Goal: Task Accomplishment & Management: Use online tool/utility

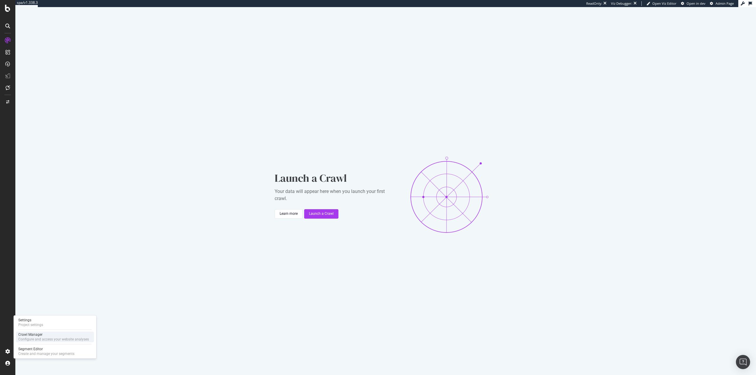
click at [31, 339] on div "Configure and access your website analyses" at bounding box center [53, 339] width 71 height 5
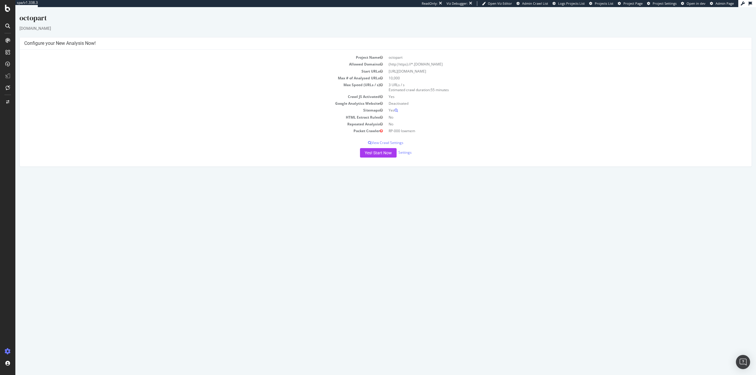
click at [405, 173] on html "octopart [DOMAIN_NAME] × × Configure your New Analysis Now! Project Name octopa…" at bounding box center [385, 90] width 740 height 166
click at [347, 173] on html "octopart [DOMAIN_NAME] × × Configure your New Analysis Now! Project Name octopa…" at bounding box center [385, 90] width 740 height 166
click at [377, 155] on button "Yes! Start Now" at bounding box center [378, 152] width 37 height 9
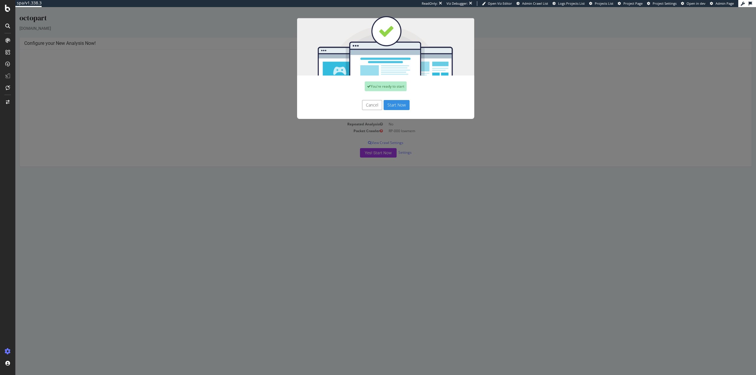
click at [397, 103] on button "Start Now" at bounding box center [396, 105] width 26 height 10
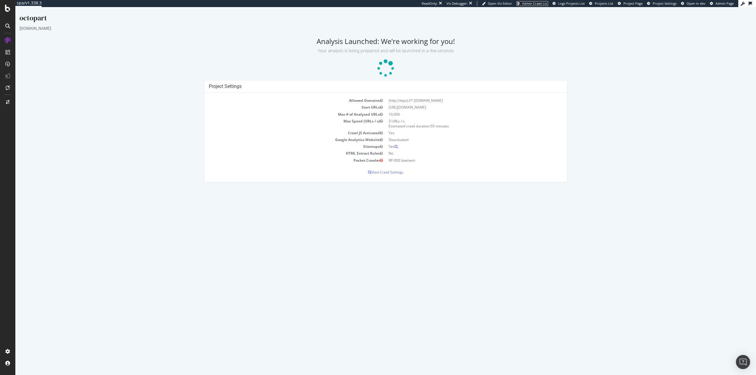
click at [537, 4] on span "Admin Crawl List" at bounding box center [535, 3] width 26 height 4
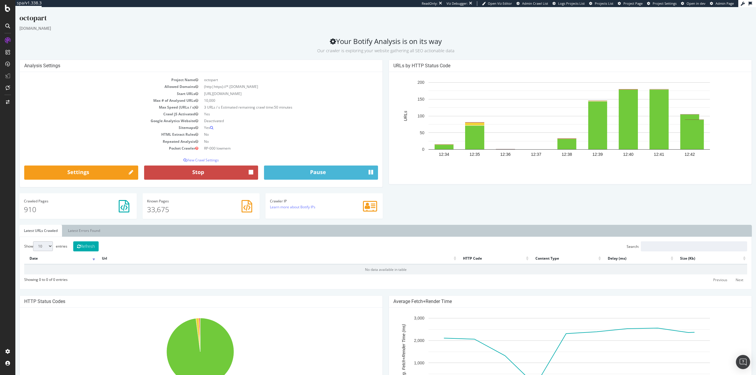
click at [227, 169] on button "Stop" at bounding box center [201, 173] width 114 height 14
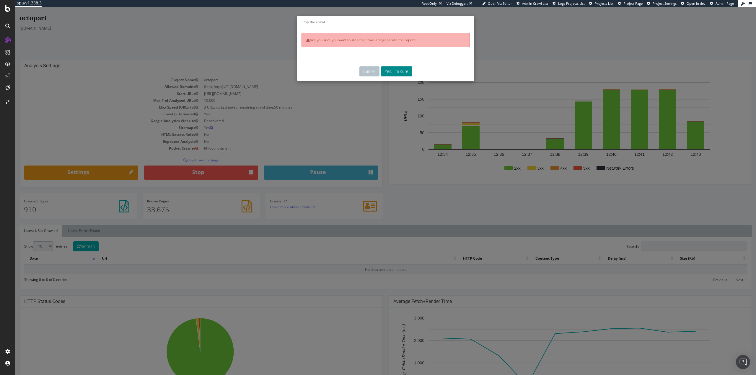
click at [393, 72] on button "Yes, I'm sure" at bounding box center [396, 71] width 31 height 10
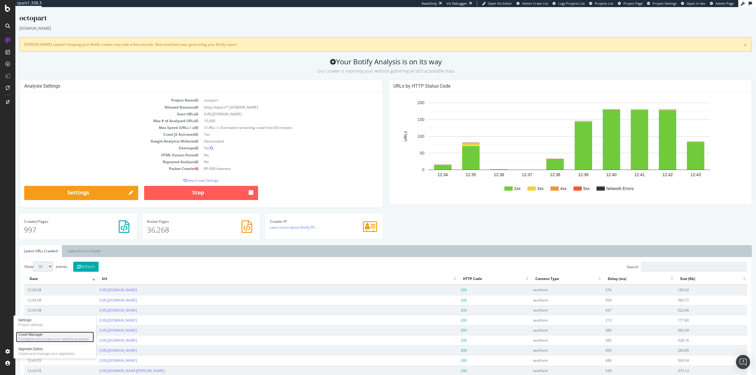
click at [42, 340] on div "Configure and access your website analyses" at bounding box center [53, 339] width 71 height 5
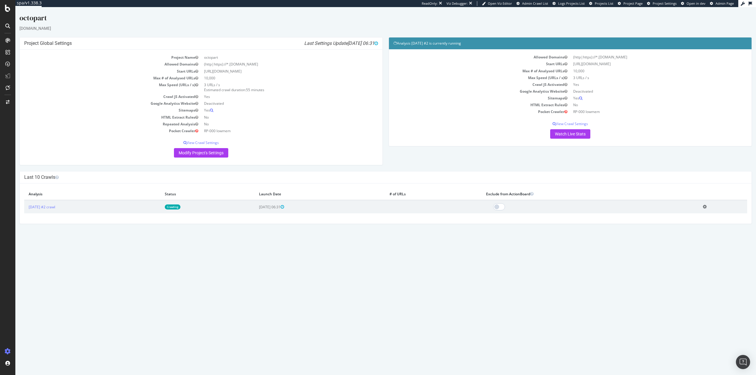
click at [706, 208] on icon at bounding box center [704, 207] width 4 height 4
click at [685, 222] on link "Delete analysis" at bounding box center [682, 224] width 47 height 8
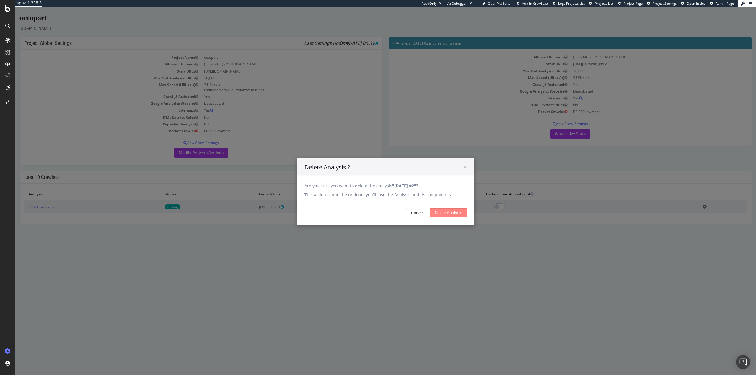
click at [450, 211] on input "Delete Analysis" at bounding box center [448, 212] width 37 height 9
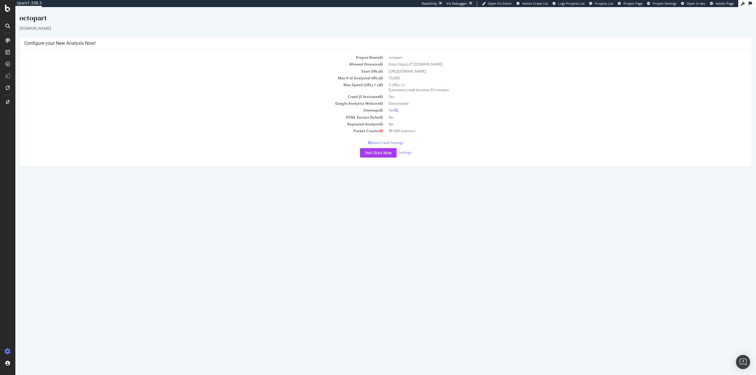
click at [351, 173] on html "octopart [DOMAIN_NAME] × × Configure your New Analysis Now! Project Name octopa…" at bounding box center [385, 90] width 740 height 166
click at [380, 150] on button "Yes! Start Now" at bounding box center [378, 152] width 37 height 9
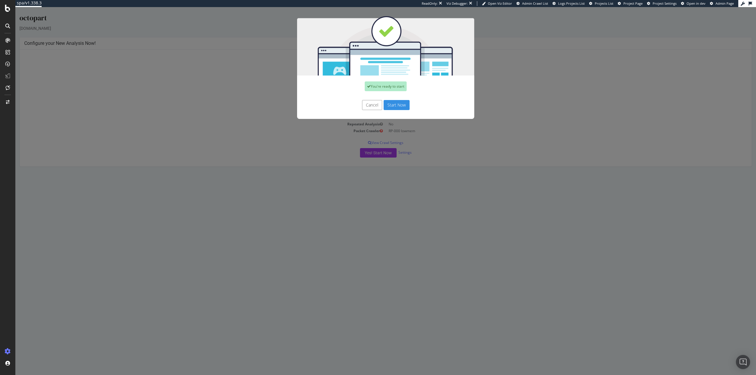
click at [399, 106] on button "Start Now" at bounding box center [396, 105] width 26 height 10
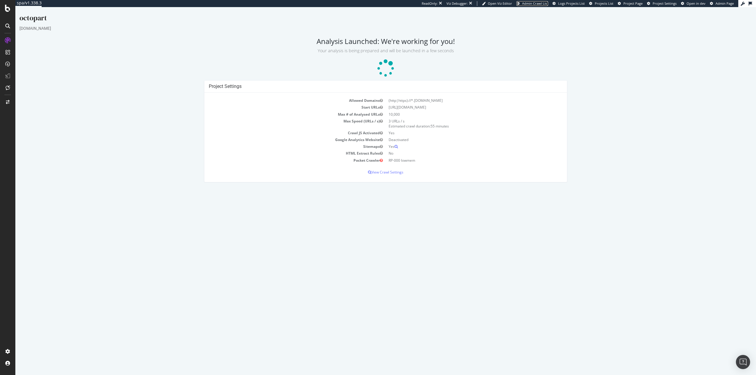
click at [540, 4] on span "Admin Crawl List" at bounding box center [535, 3] width 26 height 4
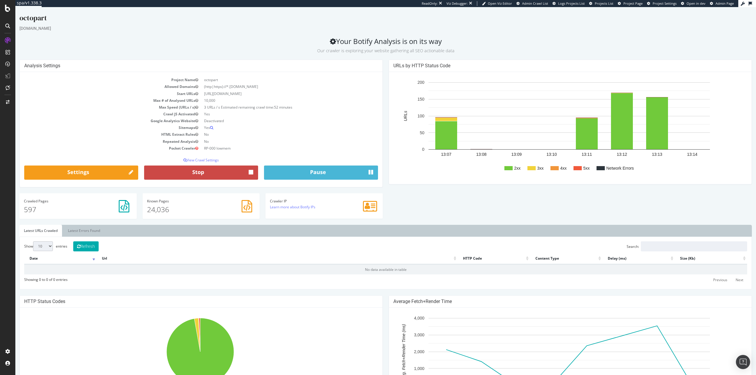
click at [209, 171] on button "Stop" at bounding box center [201, 173] width 114 height 14
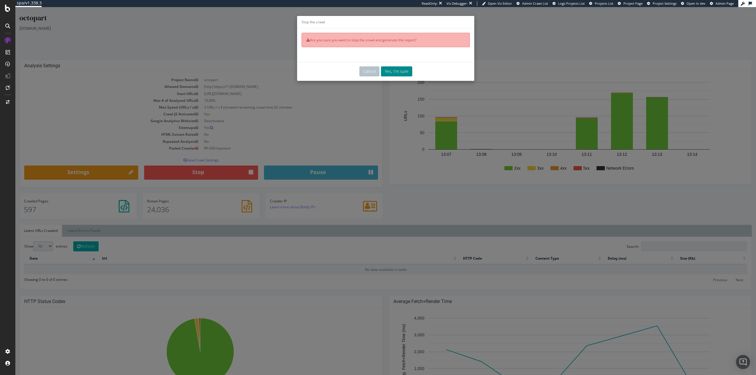
click at [394, 73] on button "Yes, I'm sure" at bounding box center [396, 71] width 31 height 10
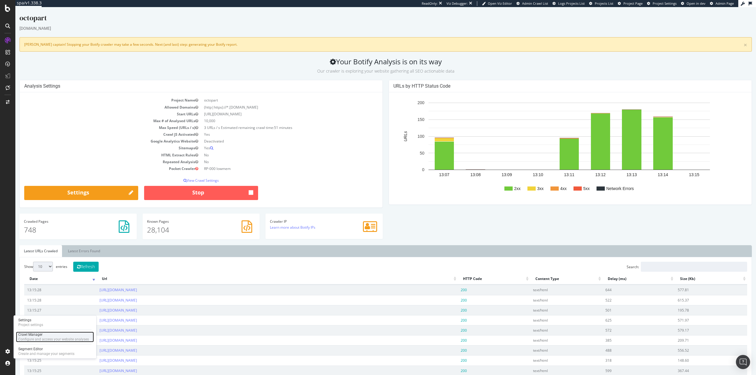
click at [33, 339] on div "Configure and access your website analyses" at bounding box center [53, 339] width 71 height 5
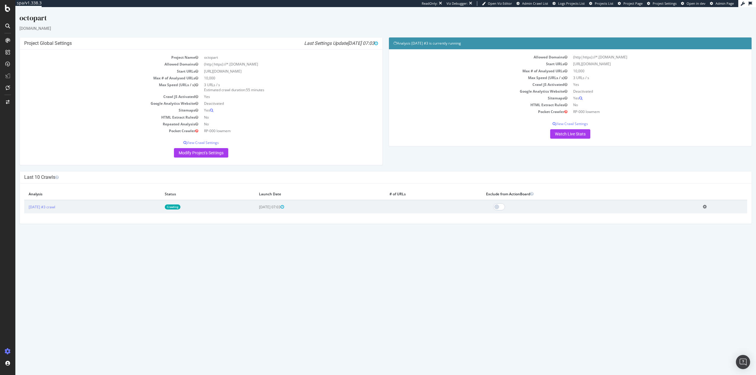
click at [706, 206] on icon at bounding box center [704, 207] width 4 height 4
click at [682, 226] on link "Delete analysis" at bounding box center [682, 224] width 47 height 8
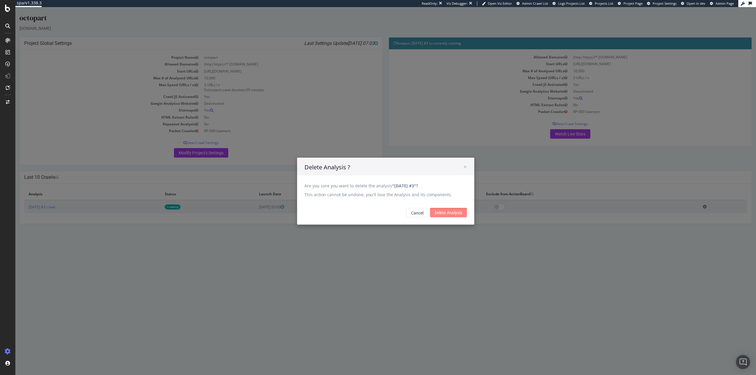
click at [451, 212] on input "Delete Analysis" at bounding box center [448, 212] width 37 height 9
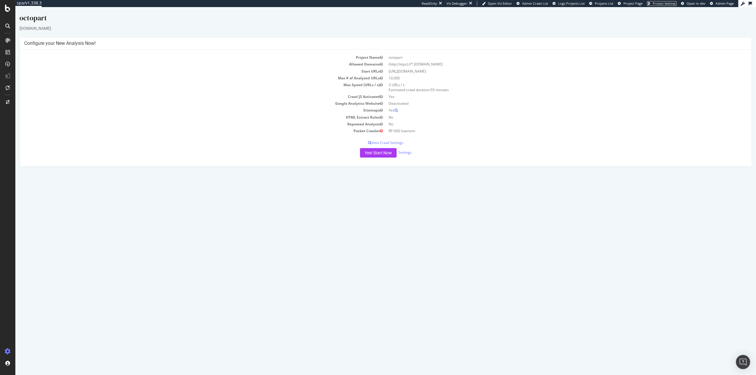
click at [660, 4] on span "Project Settings" at bounding box center [664, 3] width 24 height 4
click at [377, 153] on button "Yes! Start Now" at bounding box center [378, 152] width 37 height 9
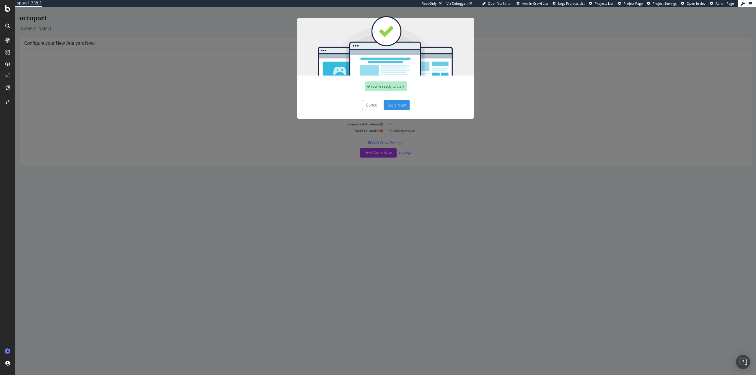
click at [394, 106] on button "Start Now" at bounding box center [396, 105] width 26 height 10
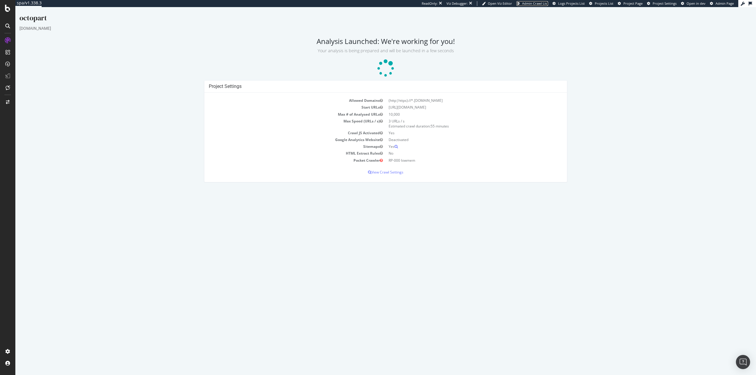
click at [538, 2] on span "Admin Crawl List" at bounding box center [535, 3] width 26 height 4
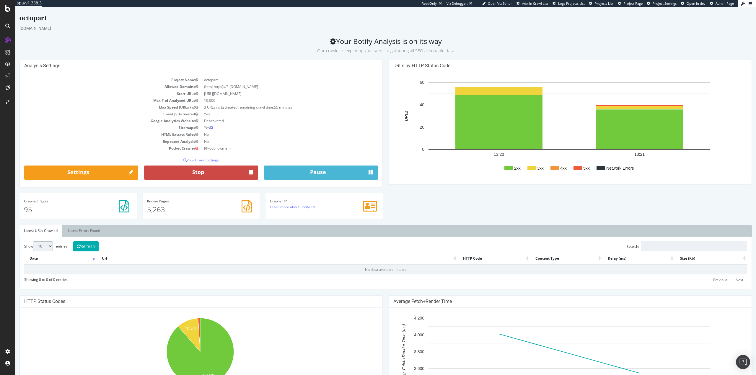
click at [212, 170] on button "Stop" at bounding box center [201, 173] width 114 height 14
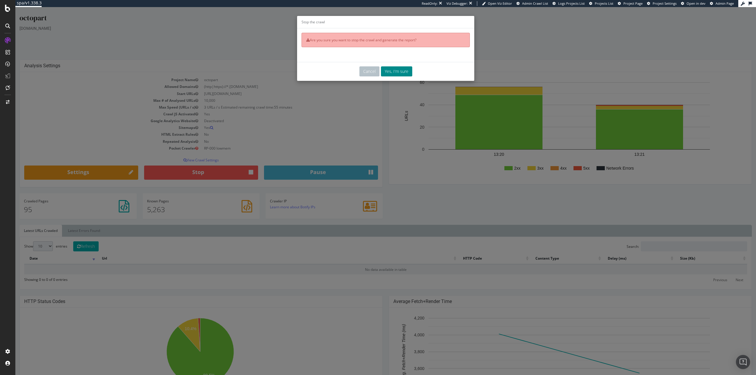
click at [386, 73] on button "Yes, I'm sure" at bounding box center [396, 71] width 31 height 10
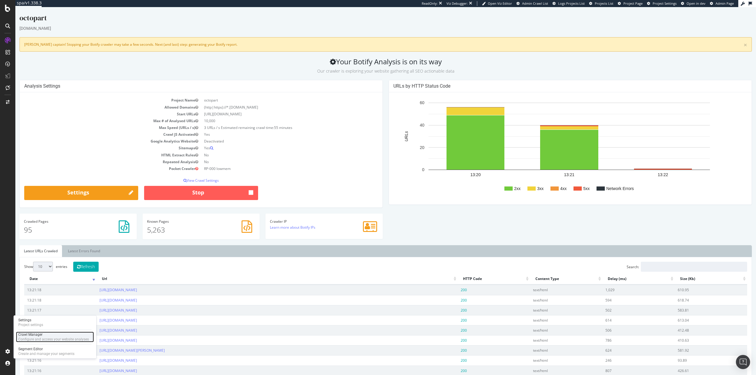
click at [28, 338] on div "Configure and access your website analyses" at bounding box center [53, 339] width 71 height 5
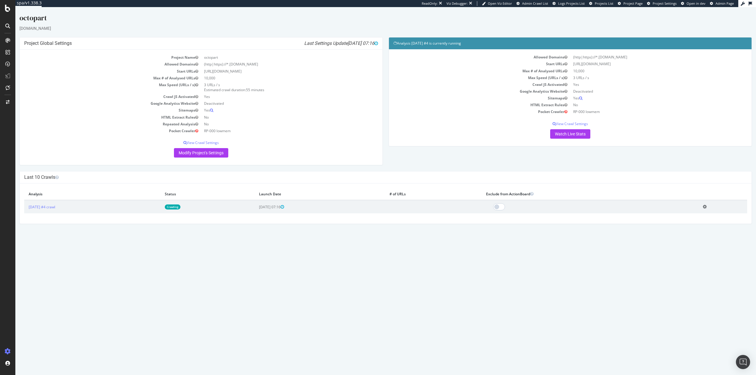
click at [706, 206] on icon at bounding box center [704, 207] width 4 height 4
click at [684, 223] on link "Delete analysis" at bounding box center [682, 224] width 47 height 8
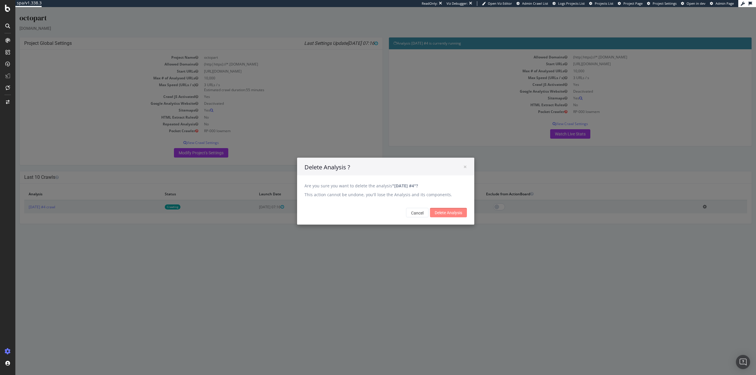
click at [450, 212] on input "Delete Analysis" at bounding box center [448, 212] width 37 height 9
